Goal: Task Accomplishment & Management: Manage account settings

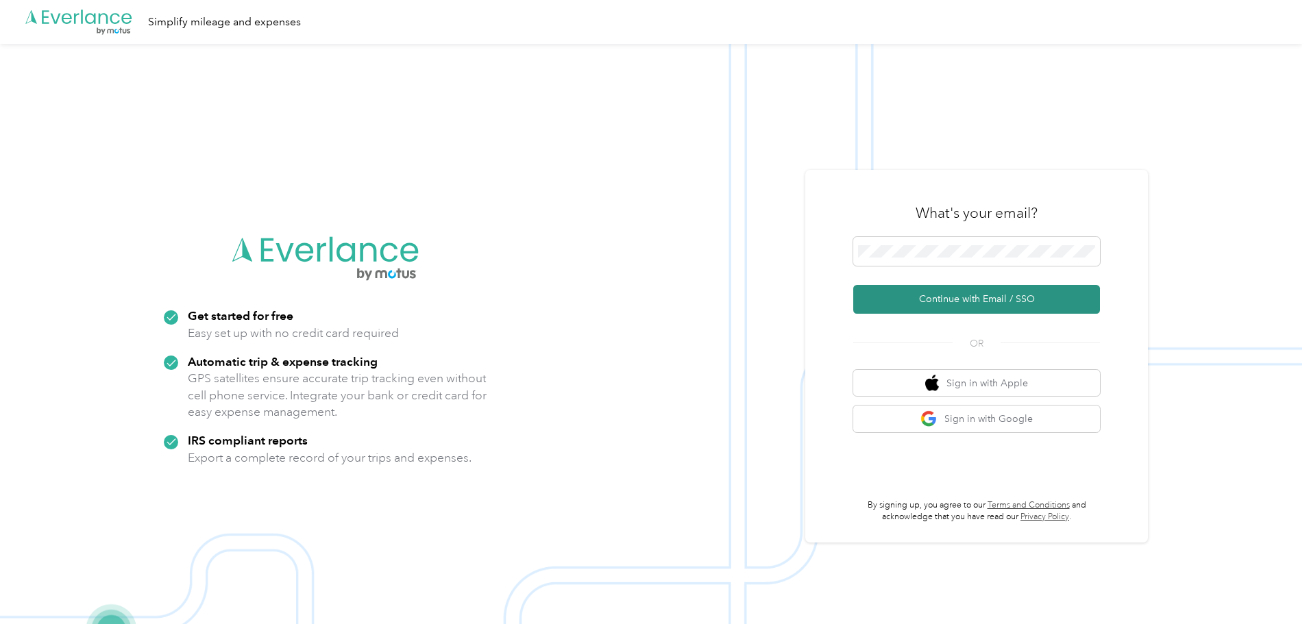
click at [978, 301] on button "Continue with Email / SSO" at bounding box center [976, 299] width 247 height 29
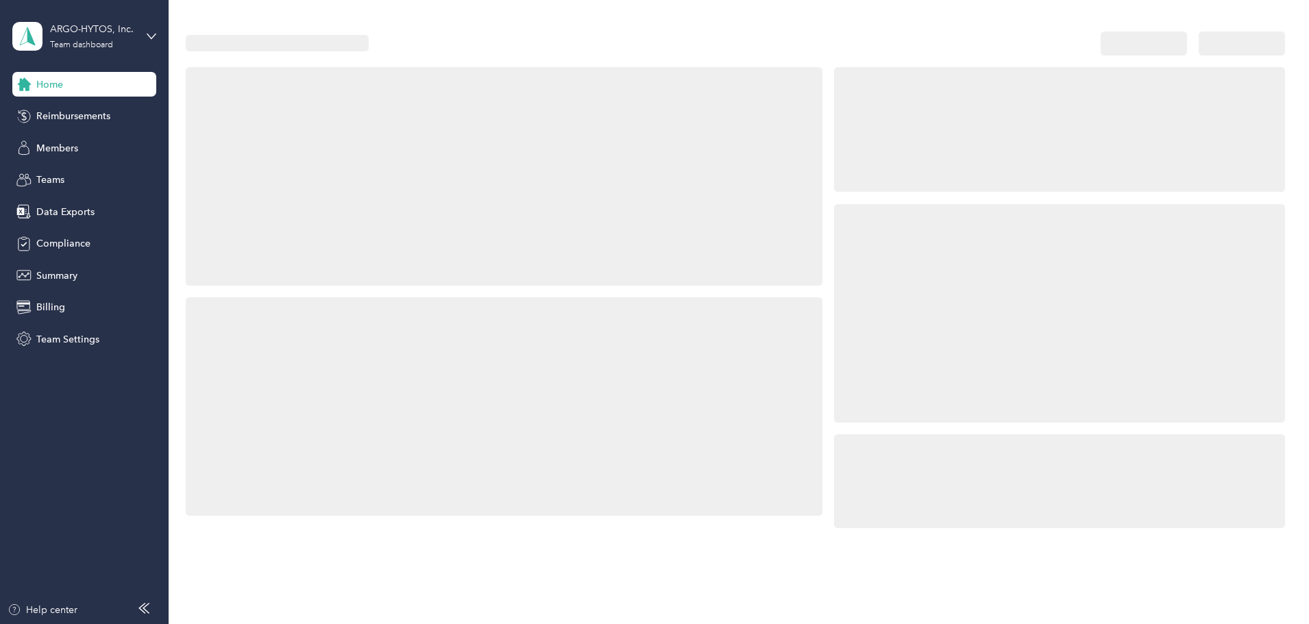
click at [944, 247] on div at bounding box center [1059, 313] width 451 height 219
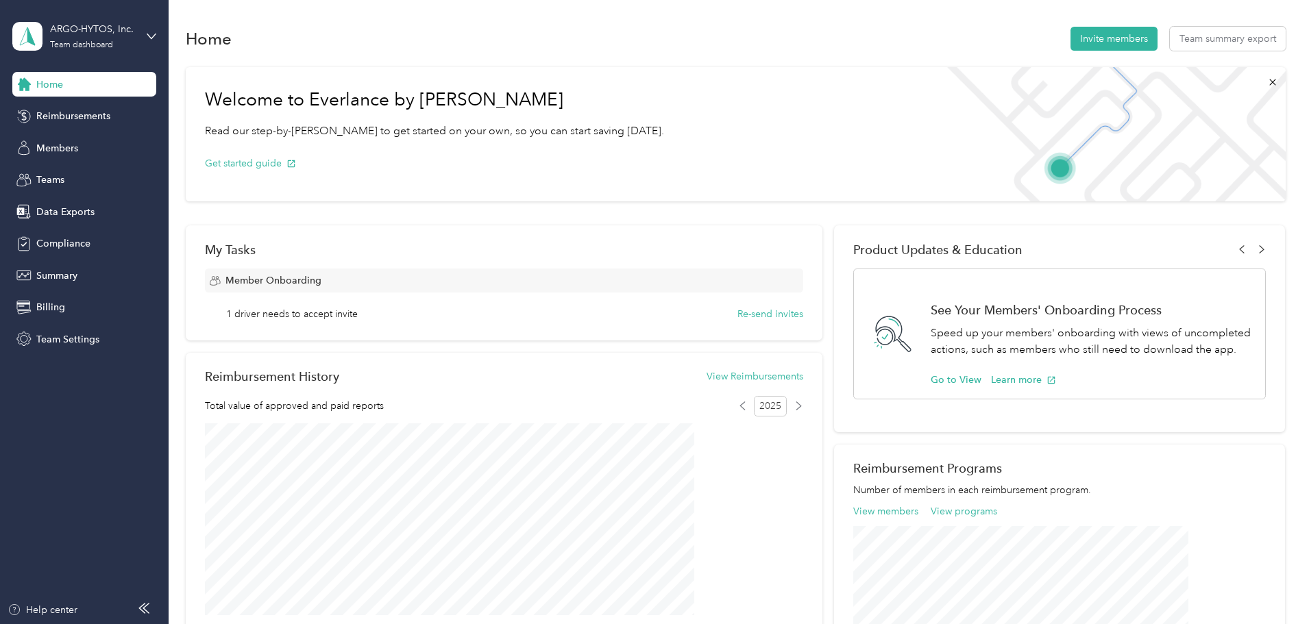
click at [1225, 233] on div "Welcome to Everlance by Motus Read our step-by-[PERSON_NAME] to get started on …" at bounding box center [736, 499] width 1100 height 879
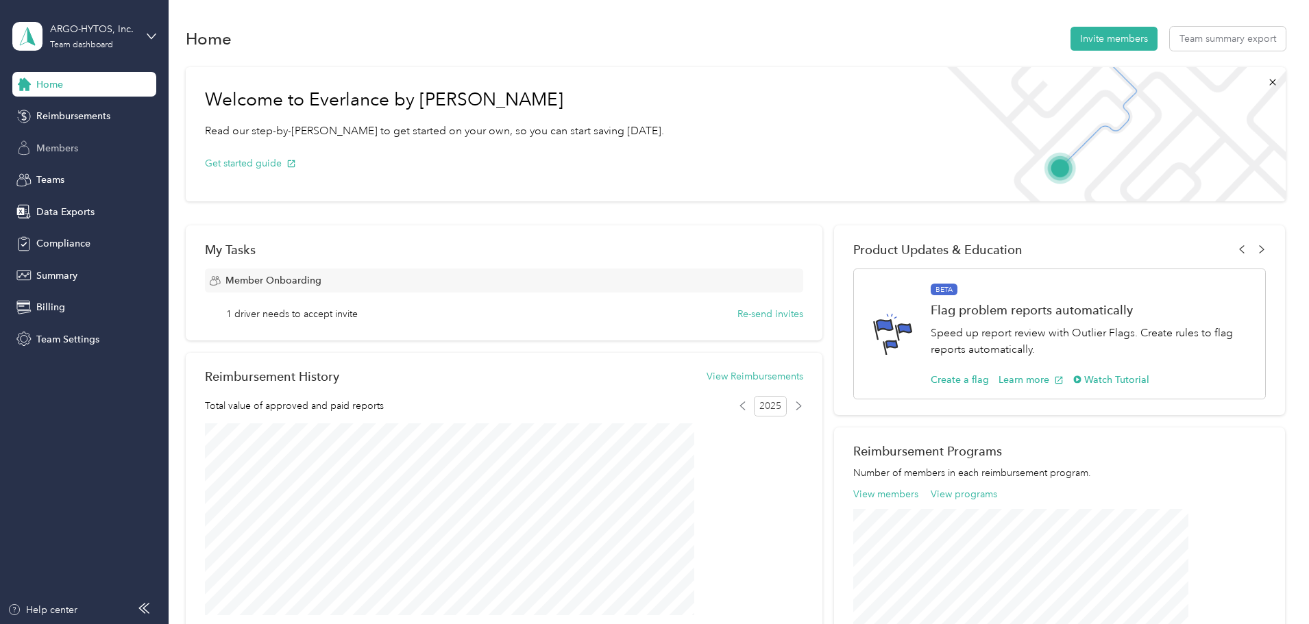
click at [62, 147] on span "Members" at bounding box center [57, 148] width 42 height 14
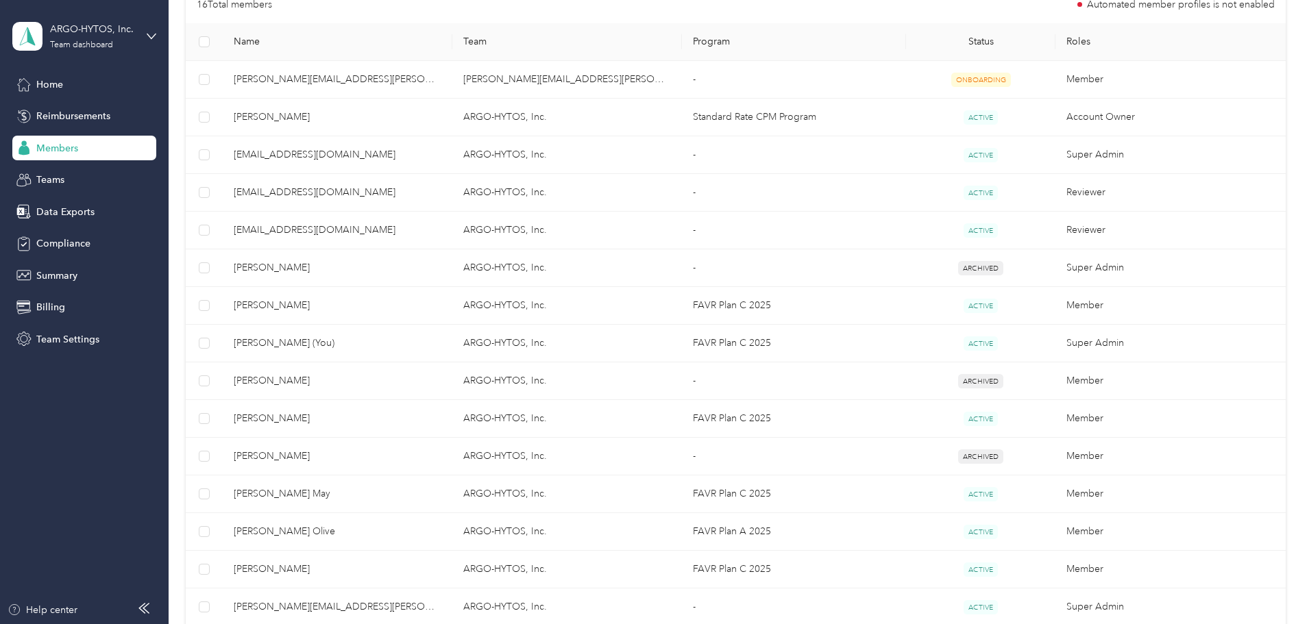
scroll to position [320, 0]
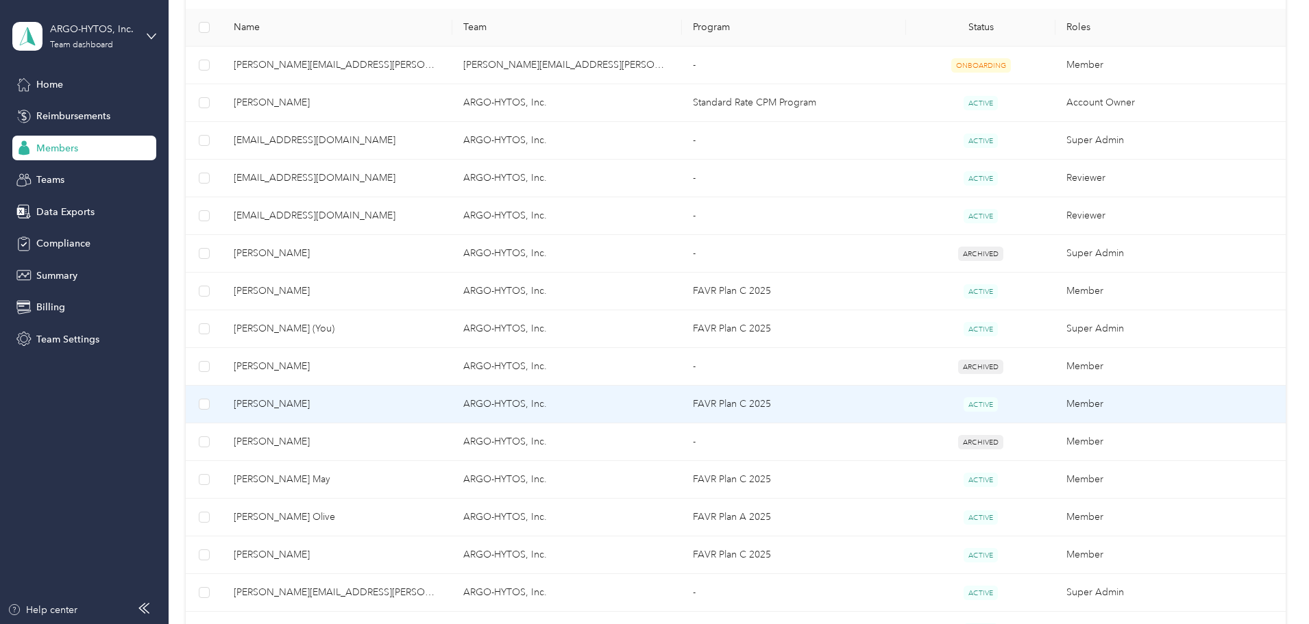
click at [361, 402] on span "[PERSON_NAME]" at bounding box center [338, 404] width 208 height 15
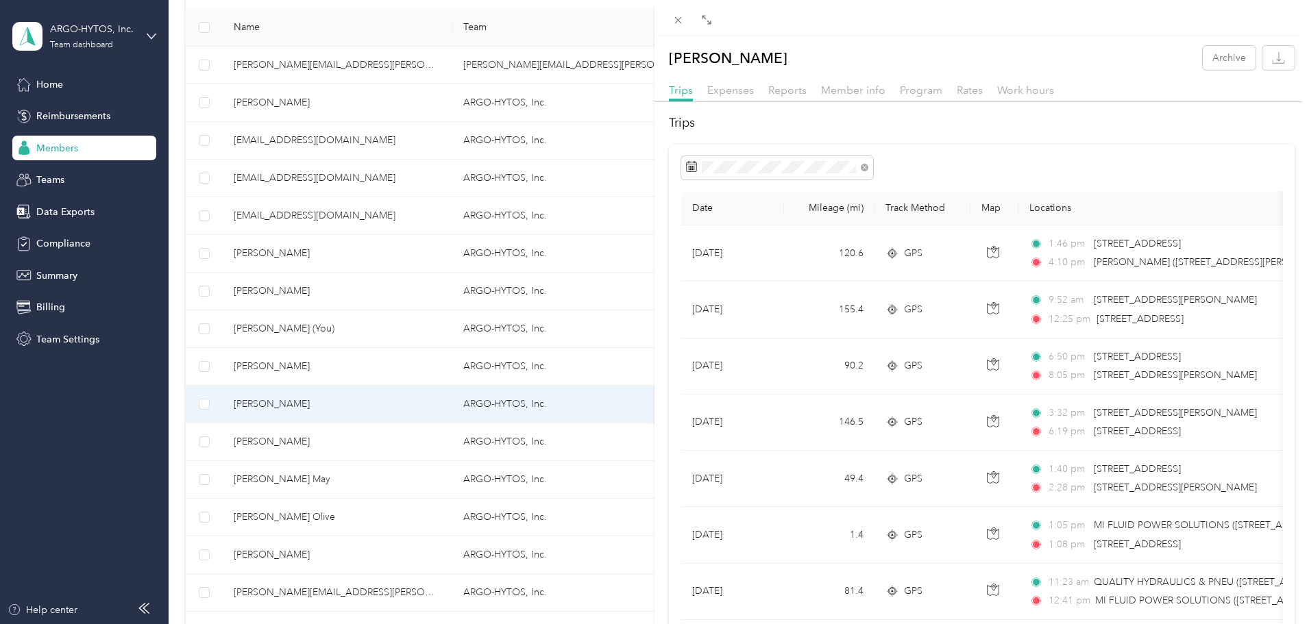
click at [355, 286] on div "[PERSON_NAME] Archive Trips Expenses Reports Member info Program Rates Work hou…" at bounding box center [654, 312] width 1309 height 624
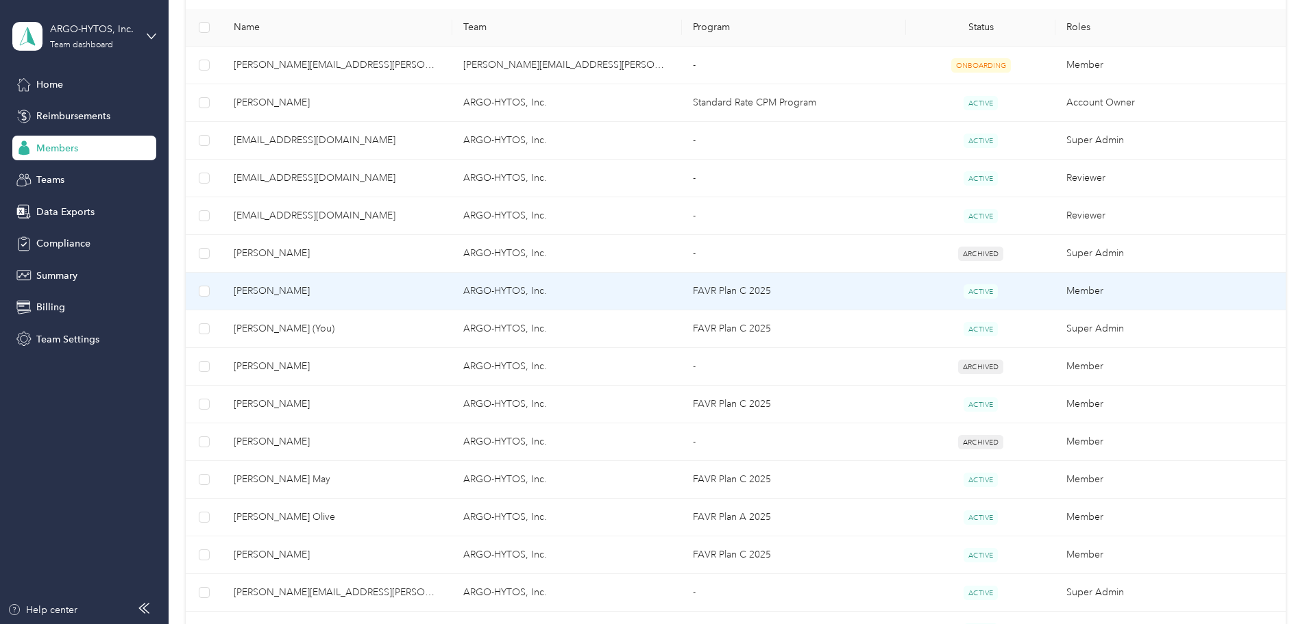
click at [356, 288] on span "[PERSON_NAME]" at bounding box center [338, 291] width 208 height 15
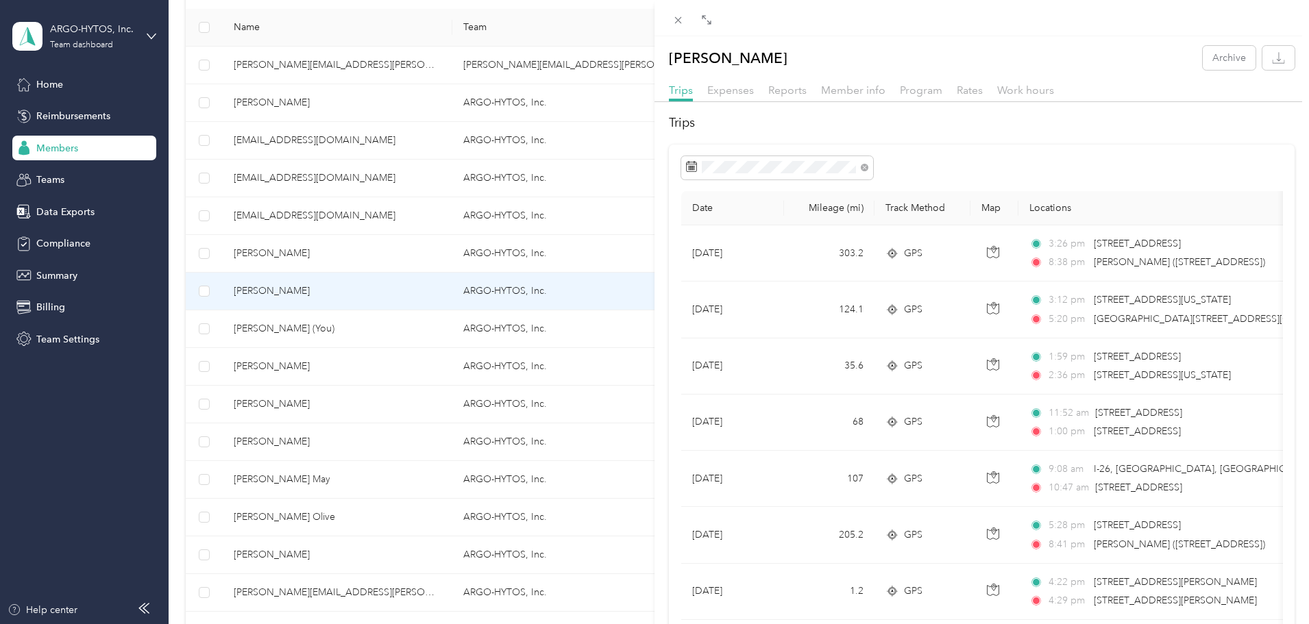
click at [251, 156] on div "[PERSON_NAME] Archive Trips Expenses Reports Member info Program Rates Work hou…" at bounding box center [654, 312] width 1309 height 624
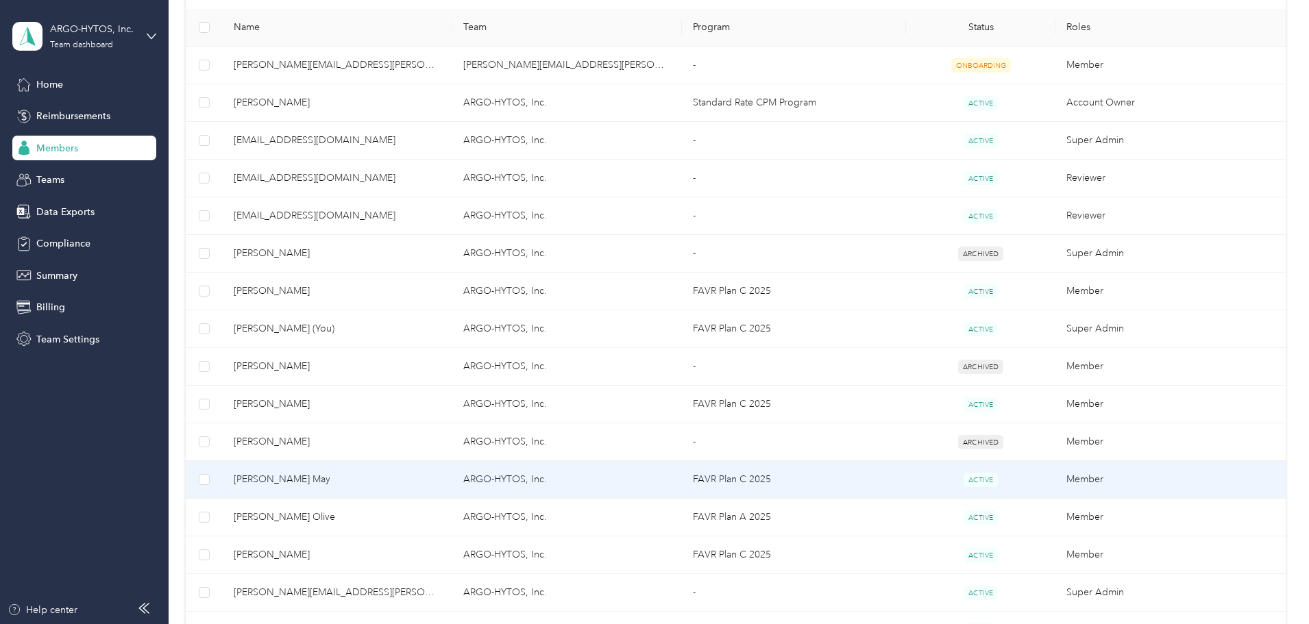
click at [362, 480] on span "[PERSON_NAME] May" at bounding box center [338, 479] width 208 height 15
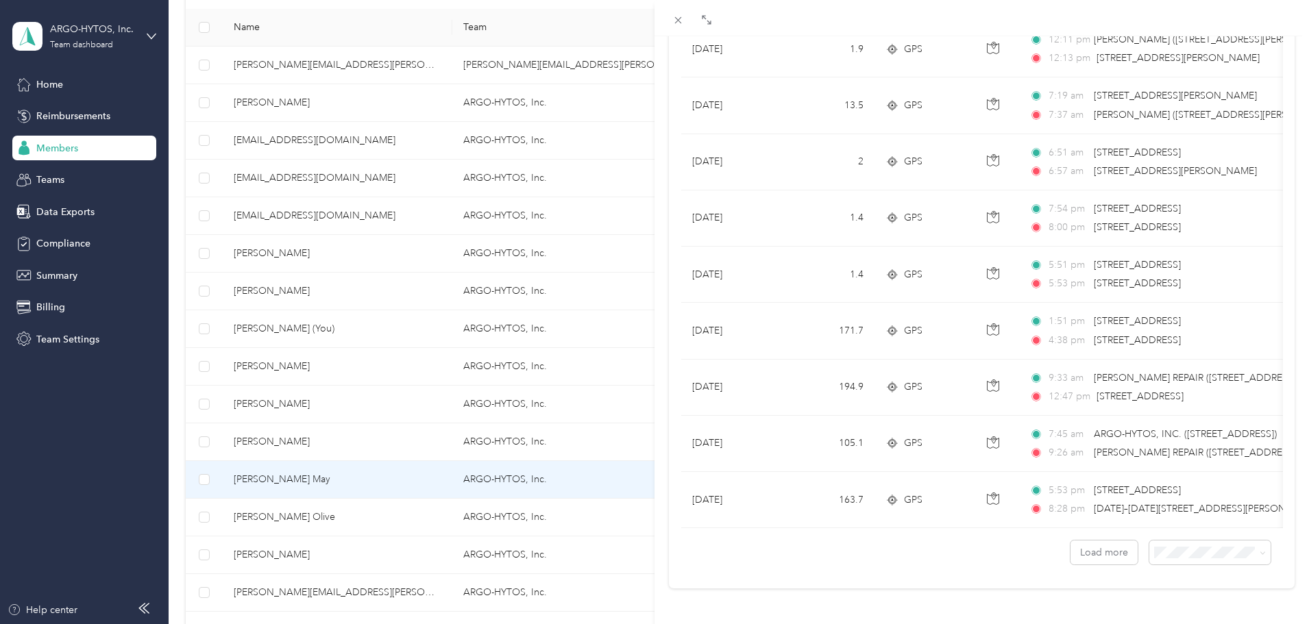
click at [247, 411] on div "[PERSON_NAME] May Archive Trips Expenses Reports Member info Program Rates Work…" at bounding box center [654, 312] width 1309 height 624
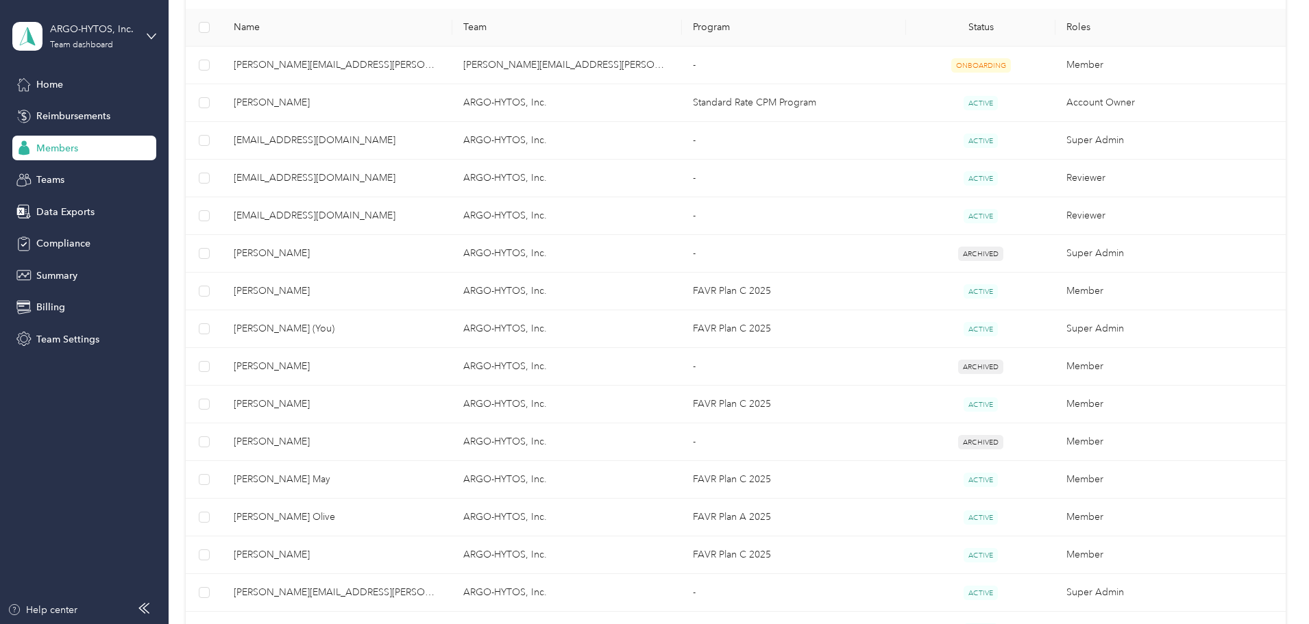
scroll to position [66, 0]
click at [55, 241] on span "Compliance" at bounding box center [63, 243] width 54 height 14
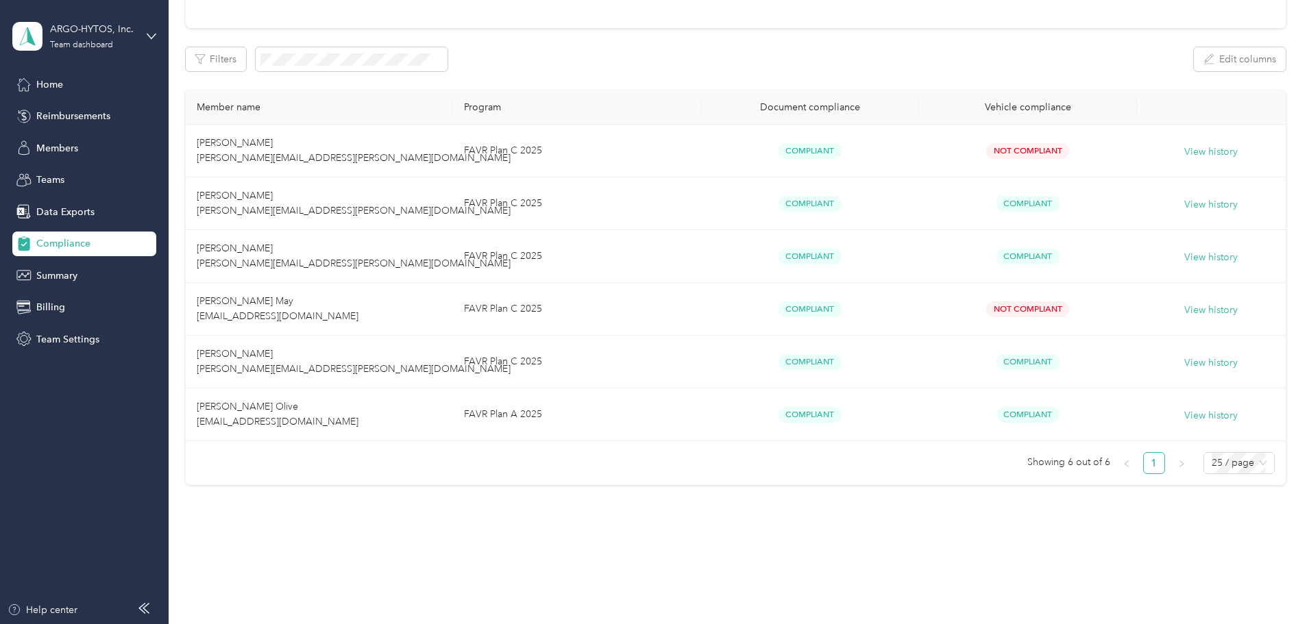
scroll to position [183, 0]
